Goal: Transaction & Acquisition: Download file/media

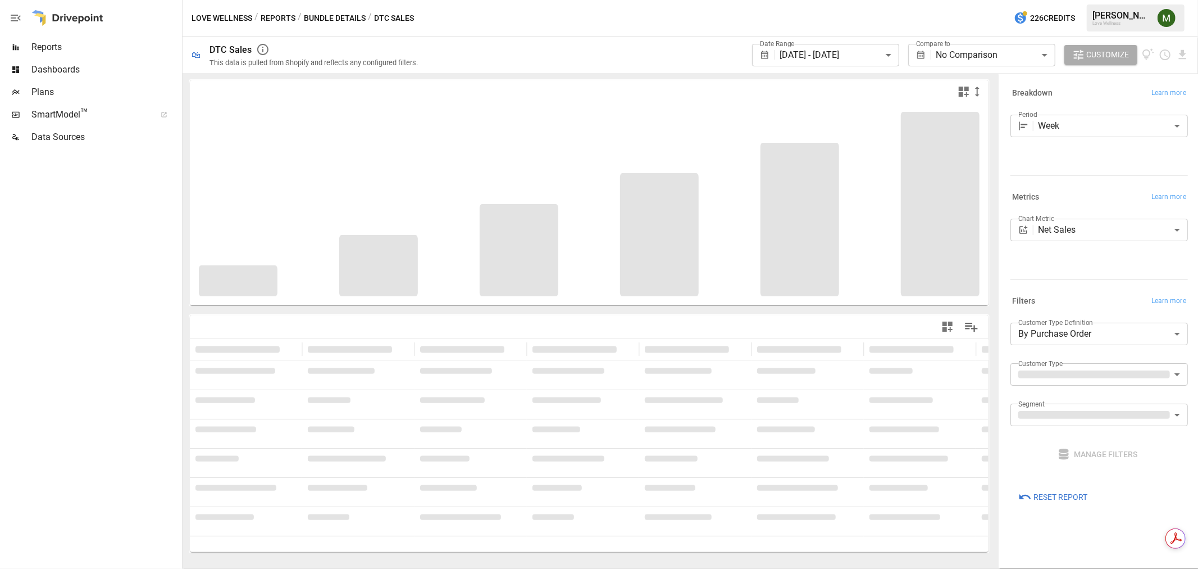
click at [835, 0] on body "**********" at bounding box center [599, 0] width 1198 height 0
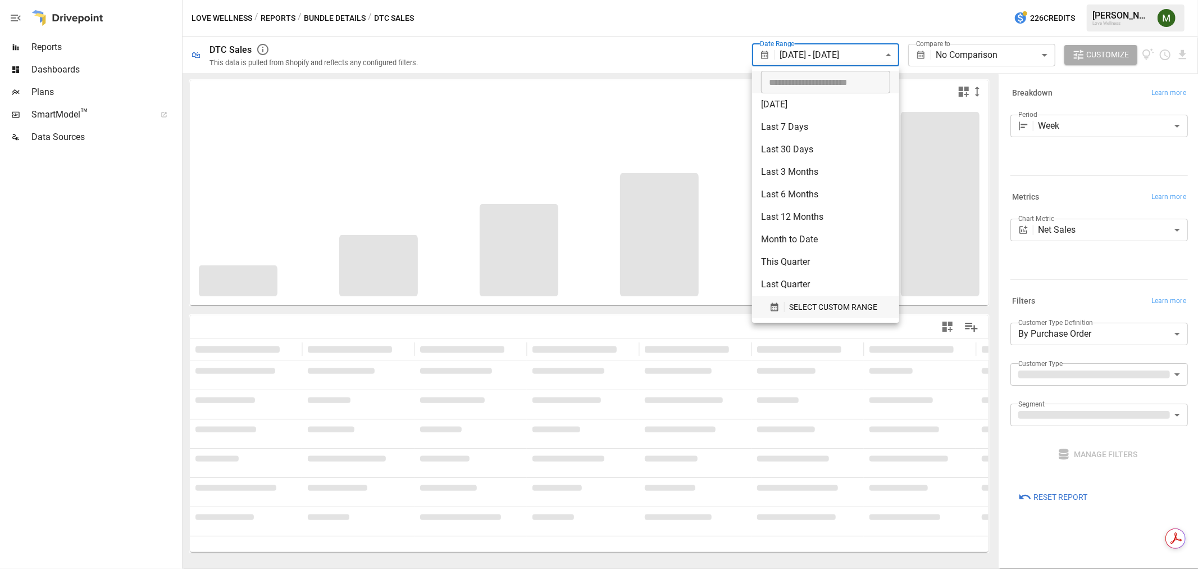
click at [772, 305] on icon "button" at bounding box center [774, 307] width 7 height 8
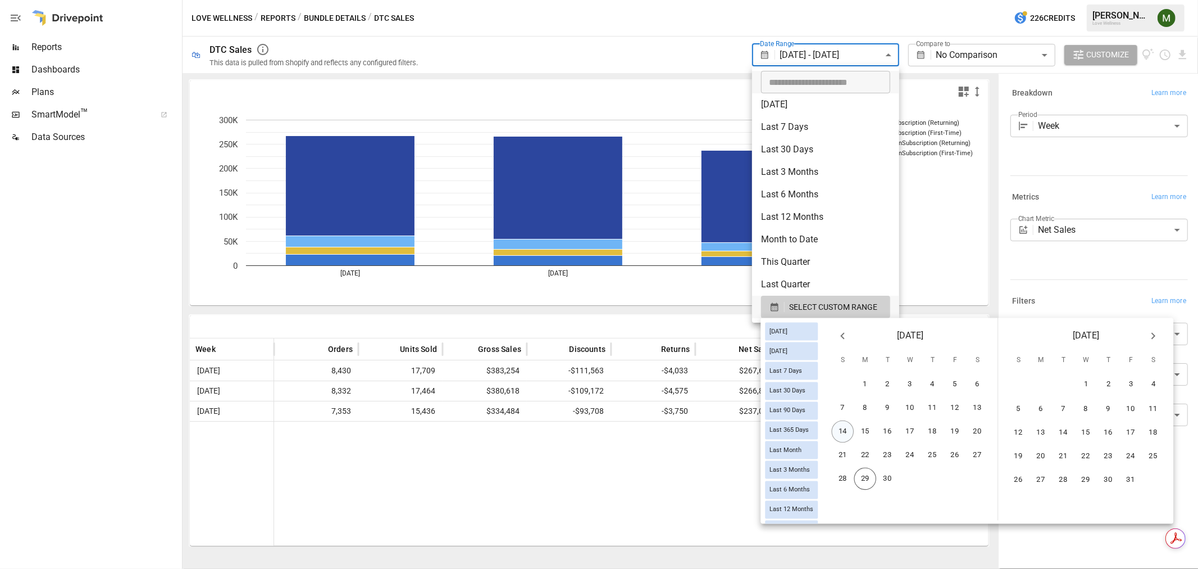
click at [854, 429] on button "14" at bounding box center [843, 431] width 22 height 22
click at [984, 452] on button "27" at bounding box center [978, 455] width 22 height 22
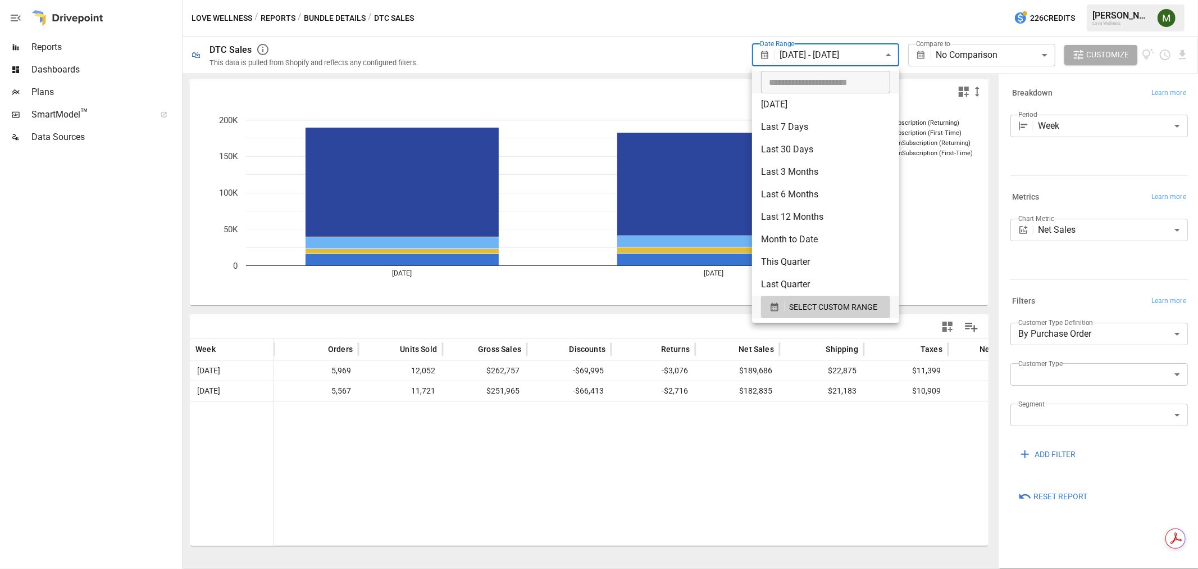
click at [722, 475] on div at bounding box center [599, 284] width 1198 height 569
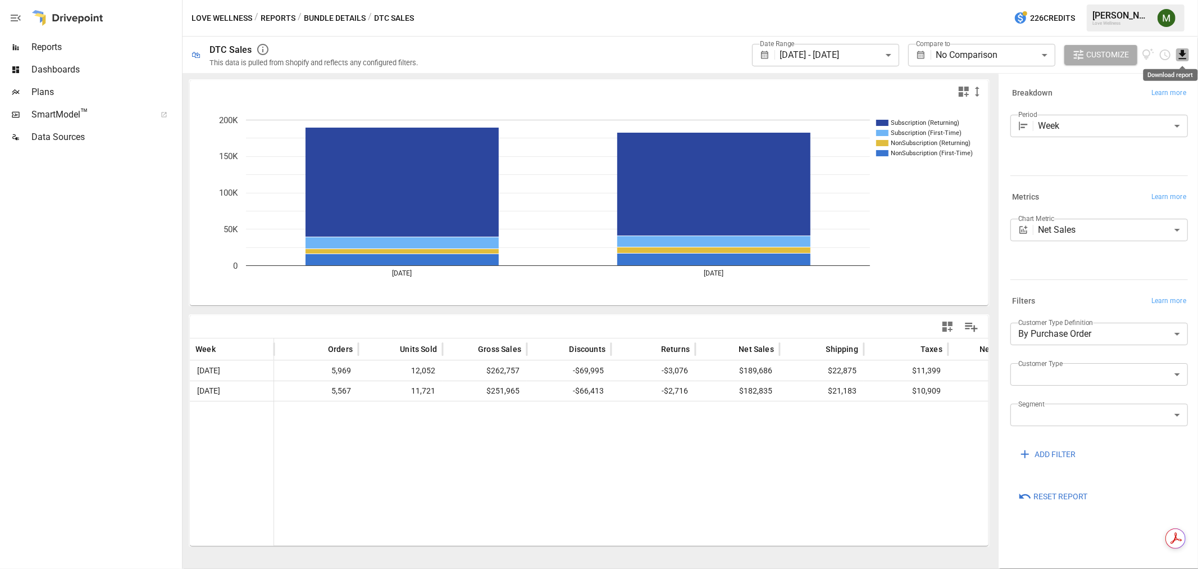
click at [1184, 56] on icon "Download report" at bounding box center [1182, 54] width 13 height 13
click at [1165, 98] on li "Download as CSV" at bounding box center [1144, 99] width 89 height 22
